Goal: Task Accomplishment & Management: Manage account settings

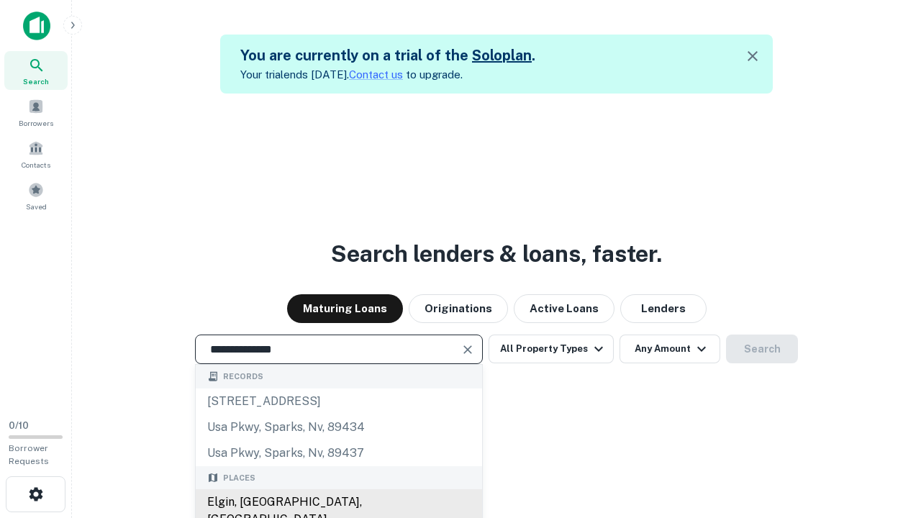
click at [338, 502] on div "Elgin, IL, USA" at bounding box center [339, 510] width 286 height 43
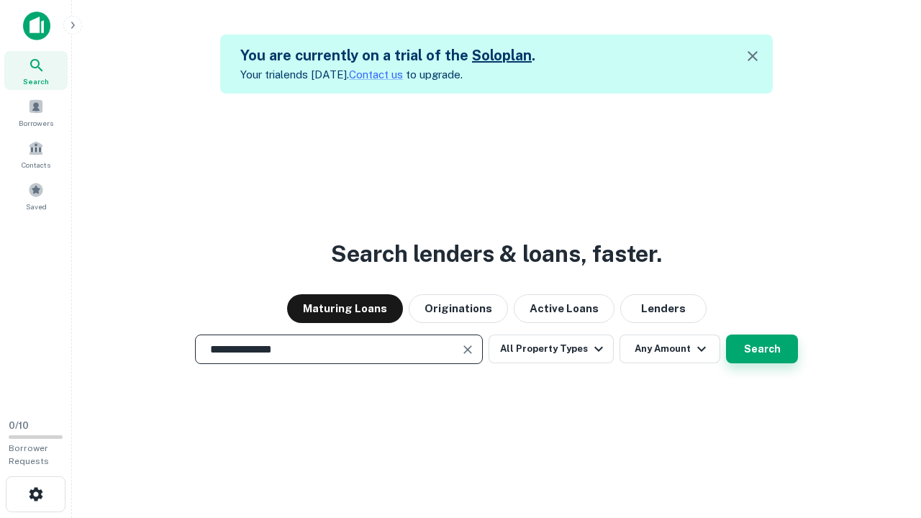
type input "**********"
click at [726, 334] on button "Search" at bounding box center [762, 348] width 72 height 29
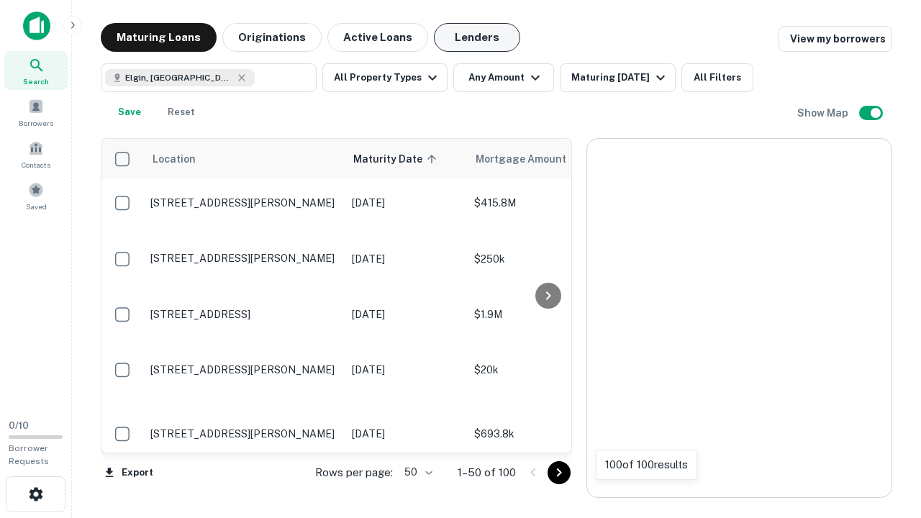
click at [477, 37] on button "Lenders" at bounding box center [477, 37] width 86 height 29
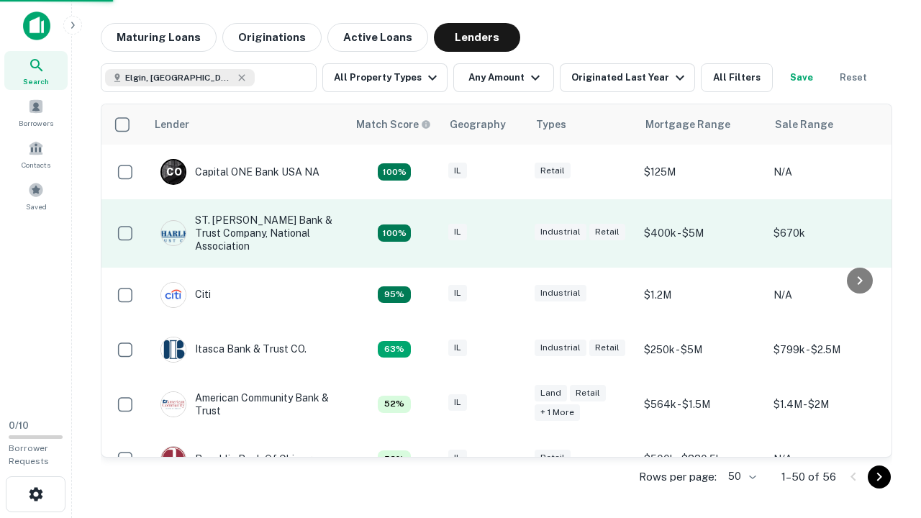
click at [511, 233] on div "IL" at bounding box center [484, 233] width 72 height 19
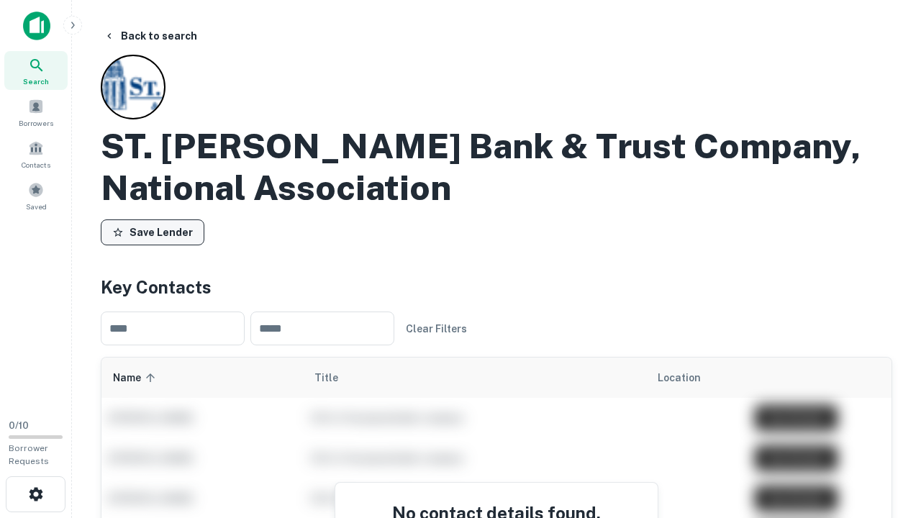
click at [153, 232] on button "Save Lender" at bounding box center [153, 232] width 104 height 26
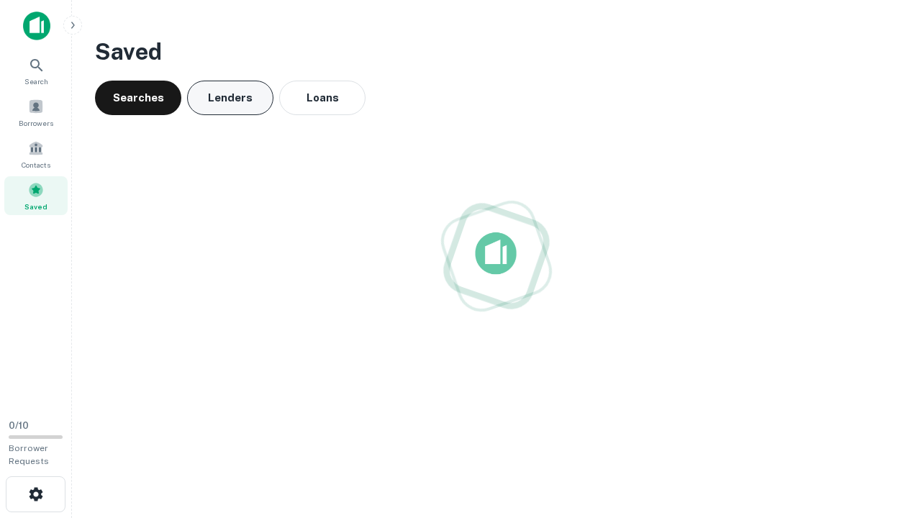
click at [230, 98] on button "Lenders" at bounding box center [230, 98] width 86 height 35
